Goal: Navigation & Orientation: Find specific page/section

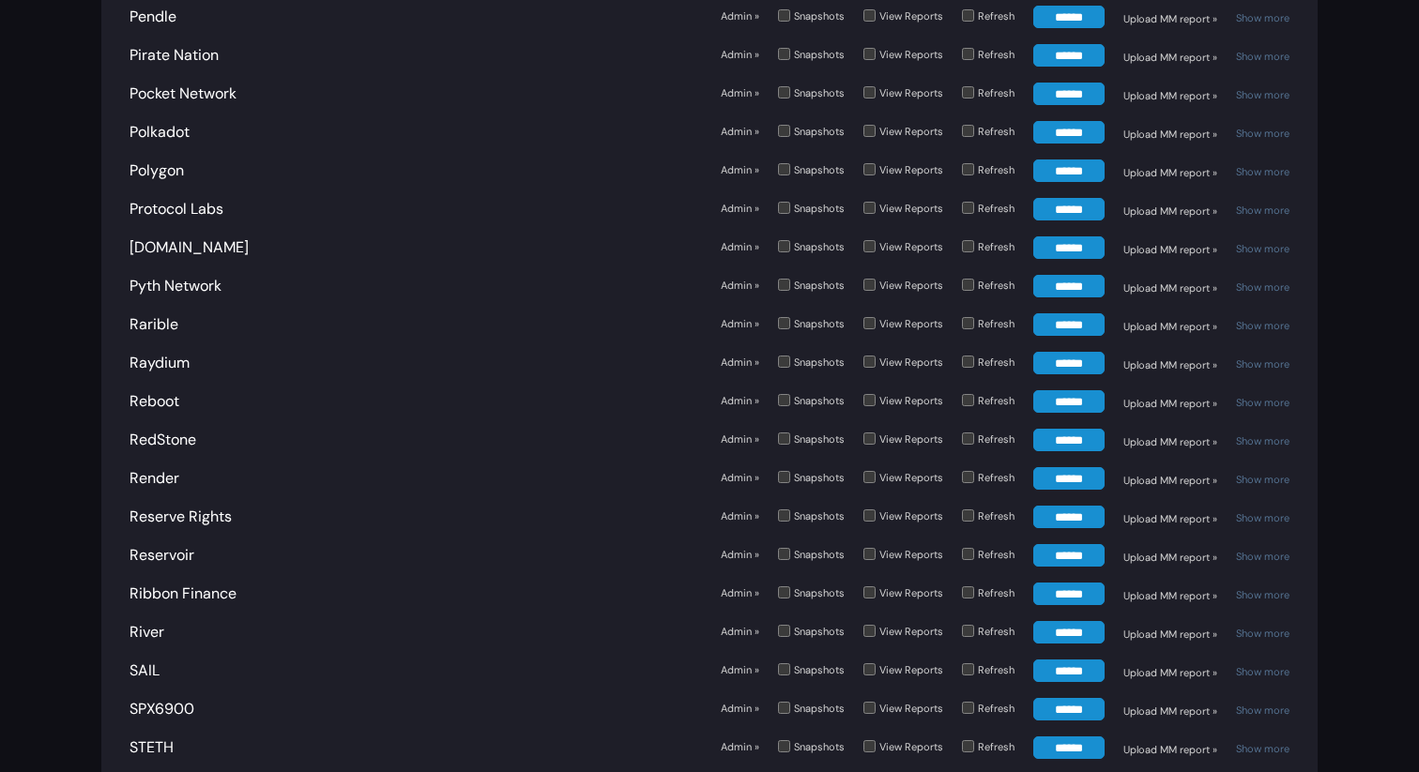
scroll to position [6610, 0]
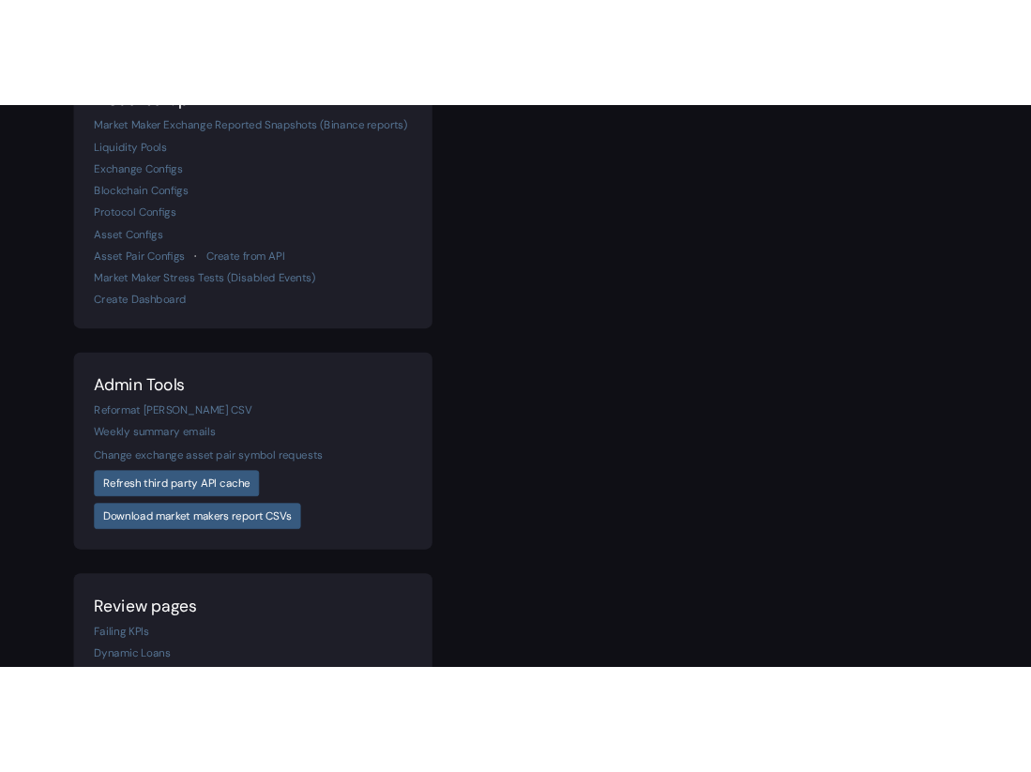
scroll to position [387, 0]
